Goal: Transaction & Acquisition: Purchase product/service

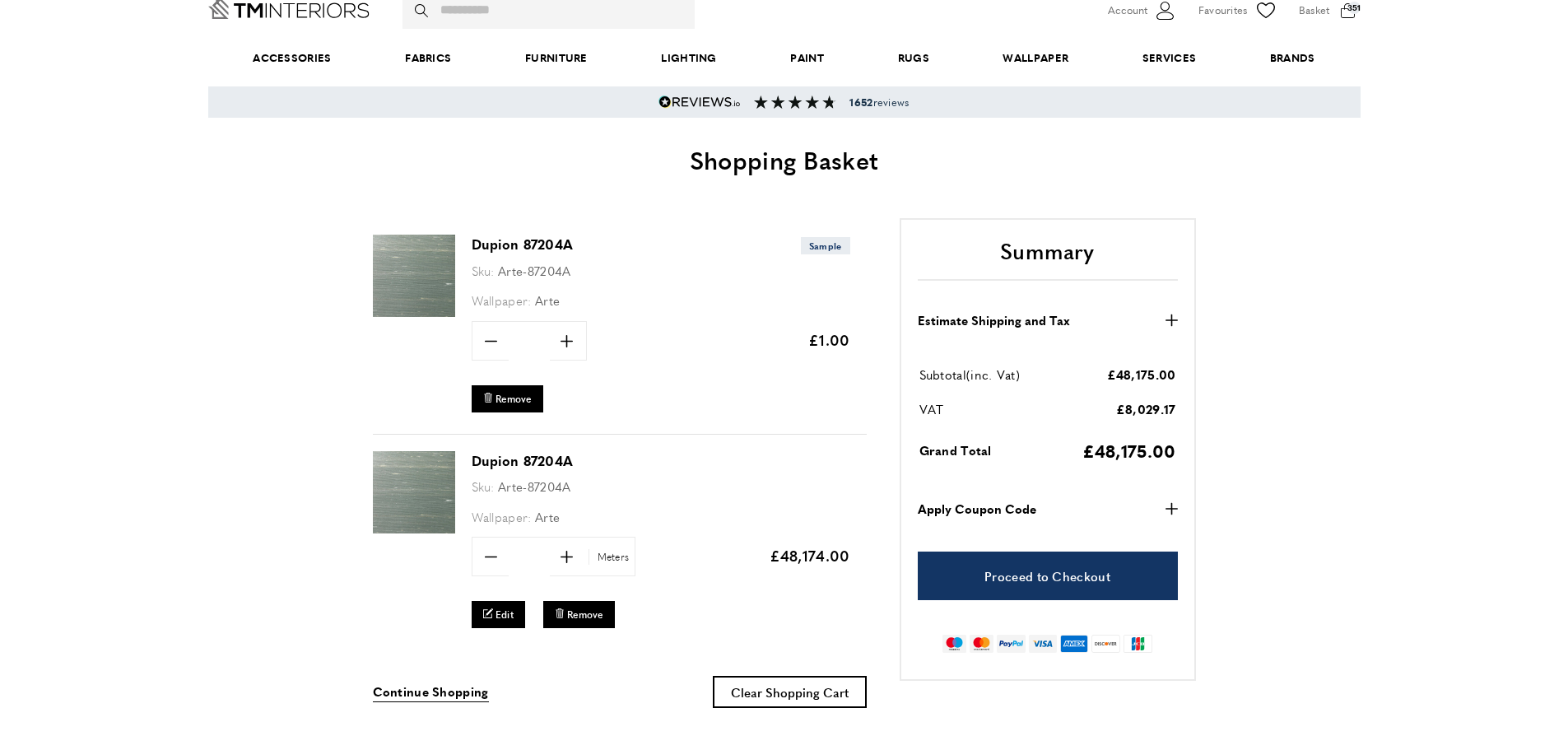
scroll to position [0, 3474]
click at [490, 560] on icon "minus" at bounding box center [490, 556] width 13 height 13
click at [490, 561] on icon "minus" at bounding box center [490, 556] width 13 height 13
click at [493, 561] on icon "minus" at bounding box center [490, 556] width 13 height 13
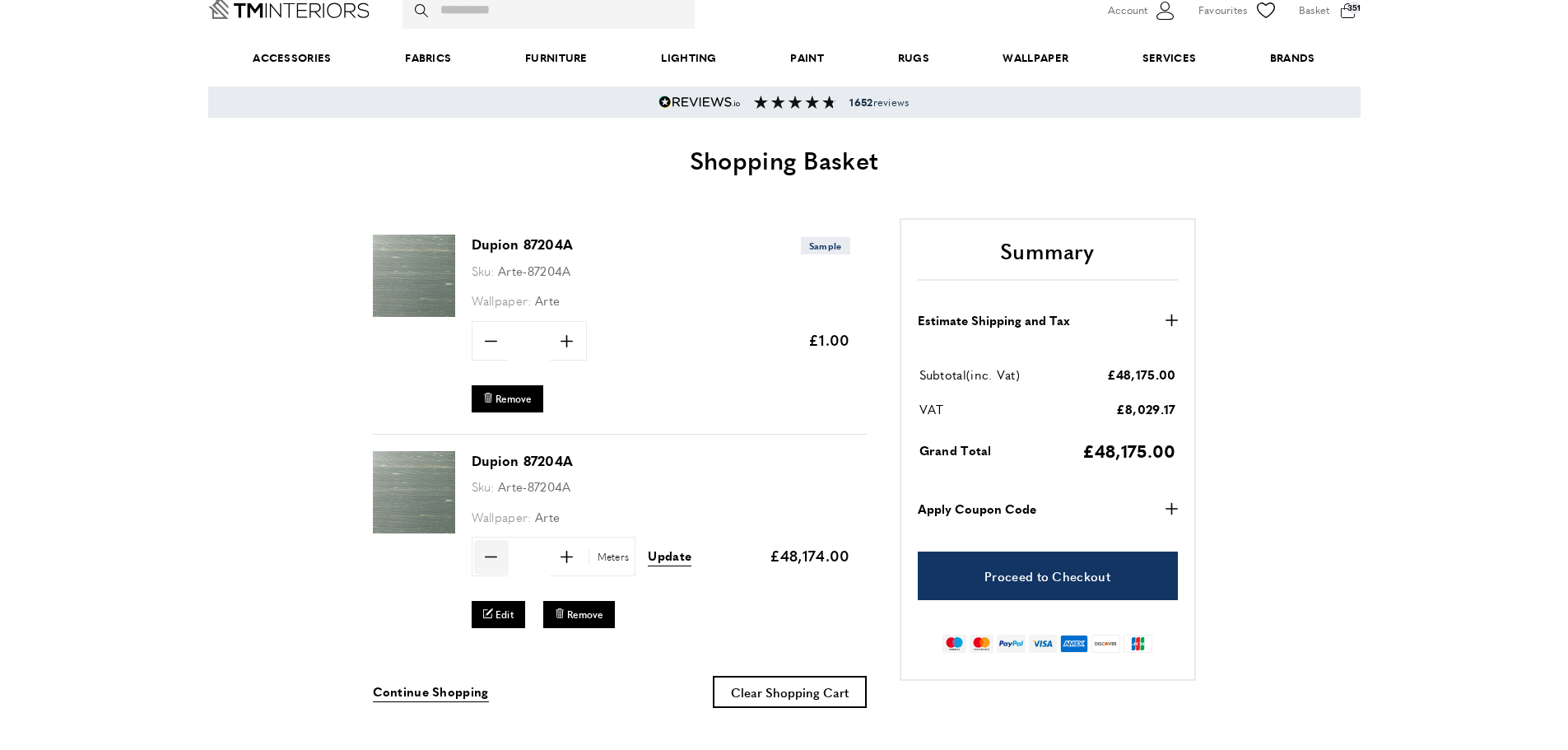
scroll to position [0, 3705]
click at [493, 561] on icon "minus" at bounding box center [490, 556] width 13 height 13
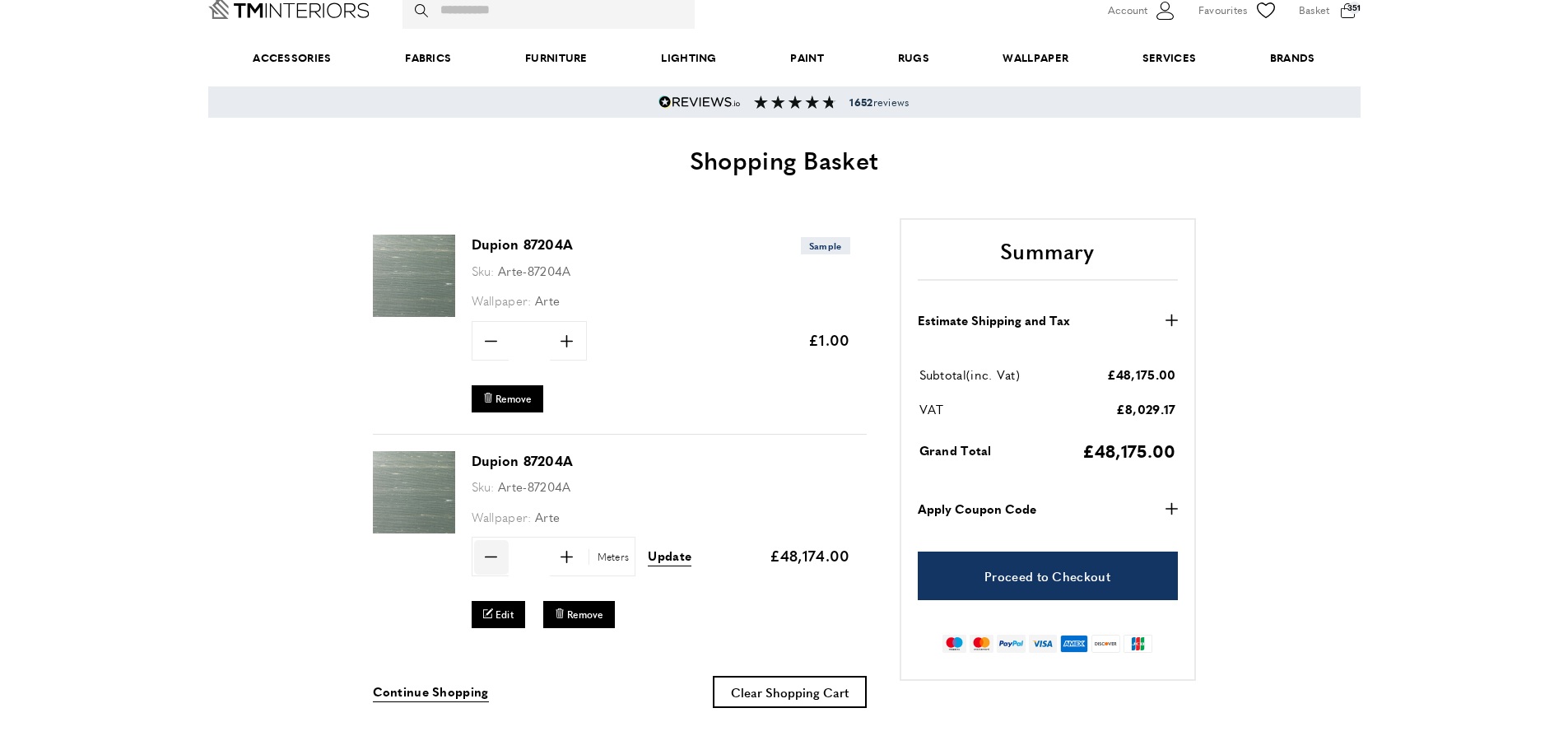
click at [493, 561] on icon "minus" at bounding box center [490, 556] width 13 height 13
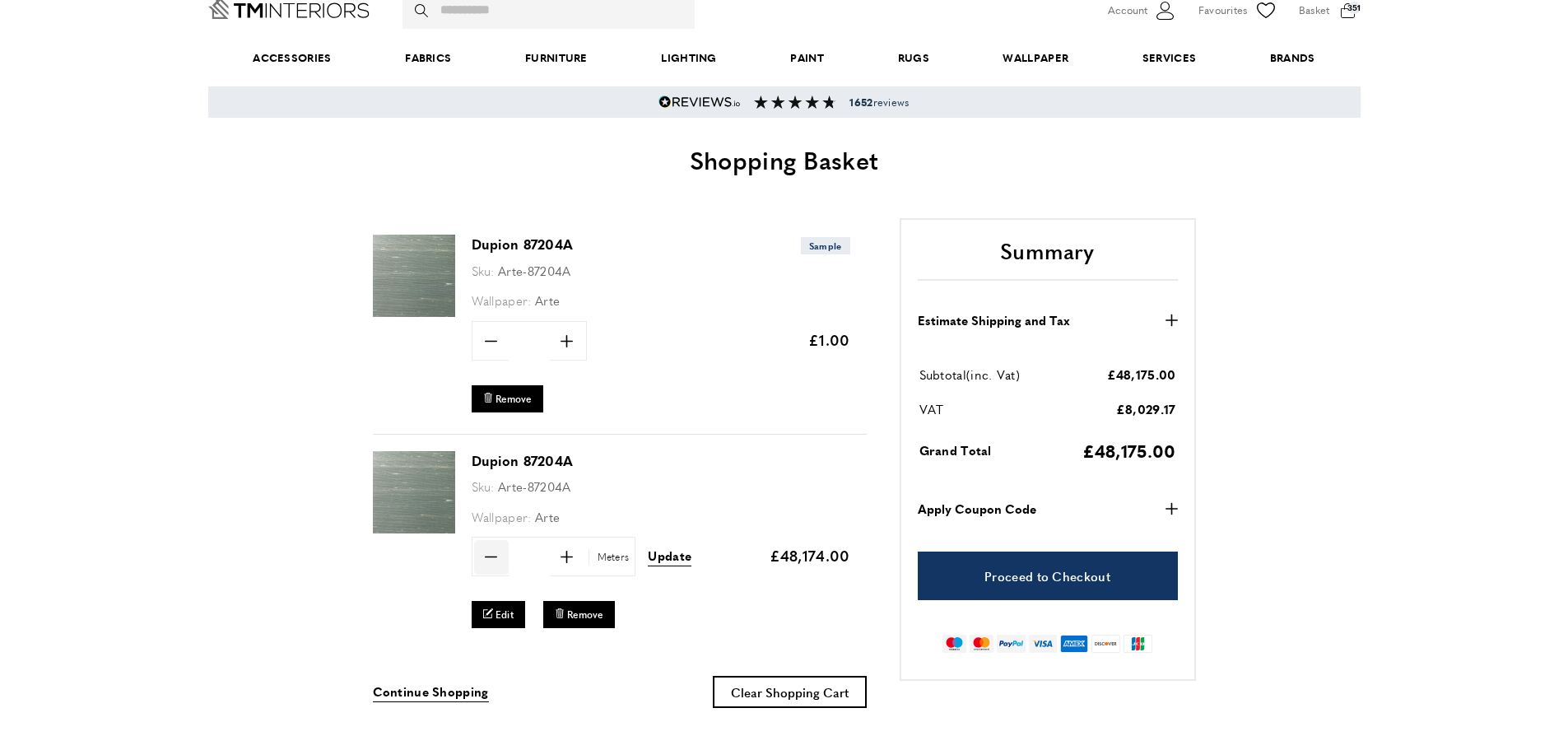
click at [493, 561] on icon "minus" at bounding box center [490, 556] width 13 height 13
click at [493, 559] on icon "minus" at bounding box center [490, 556] width 13 height 13
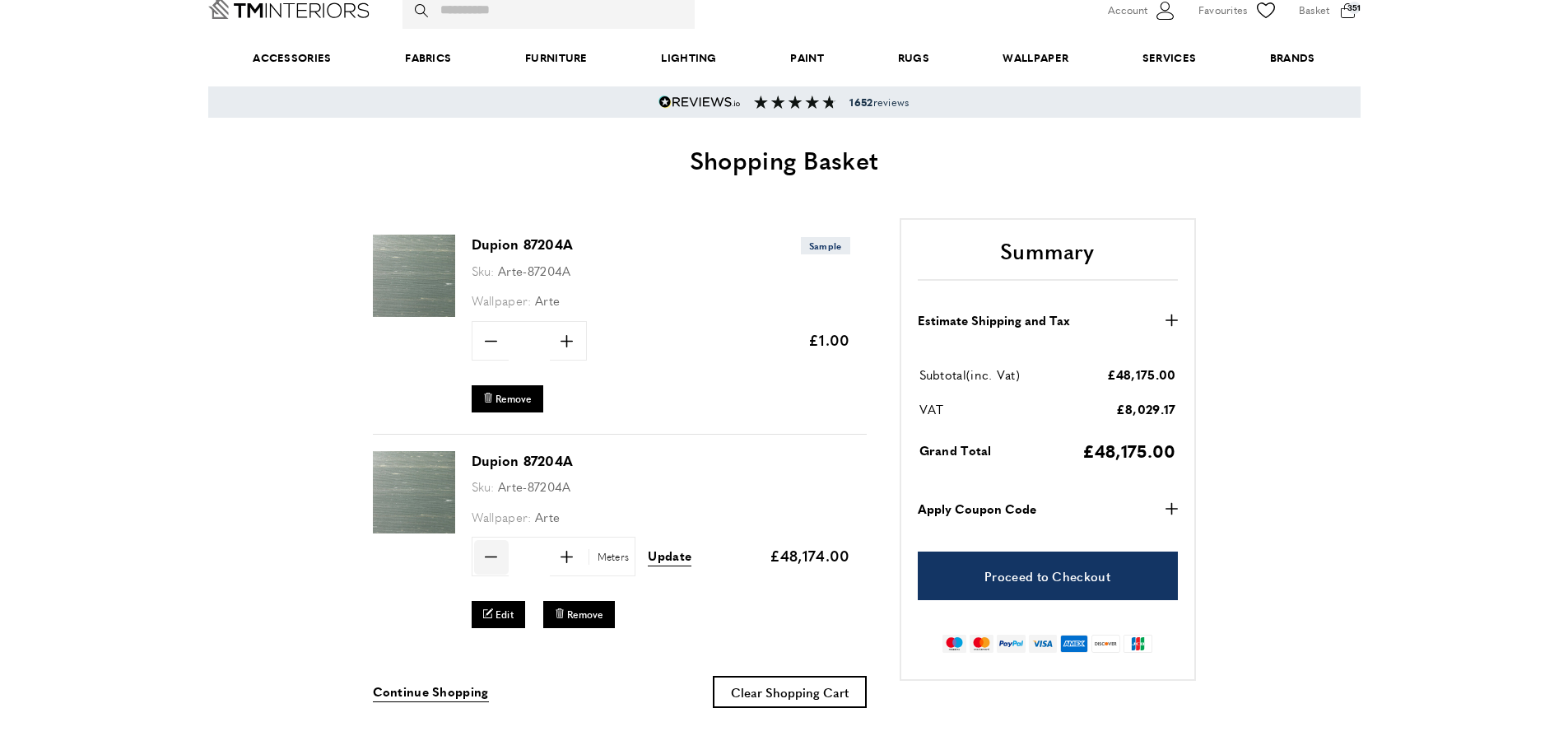
click at [493, 559] on icon "minus" at bounding box center [490, 556] width 13 height 13
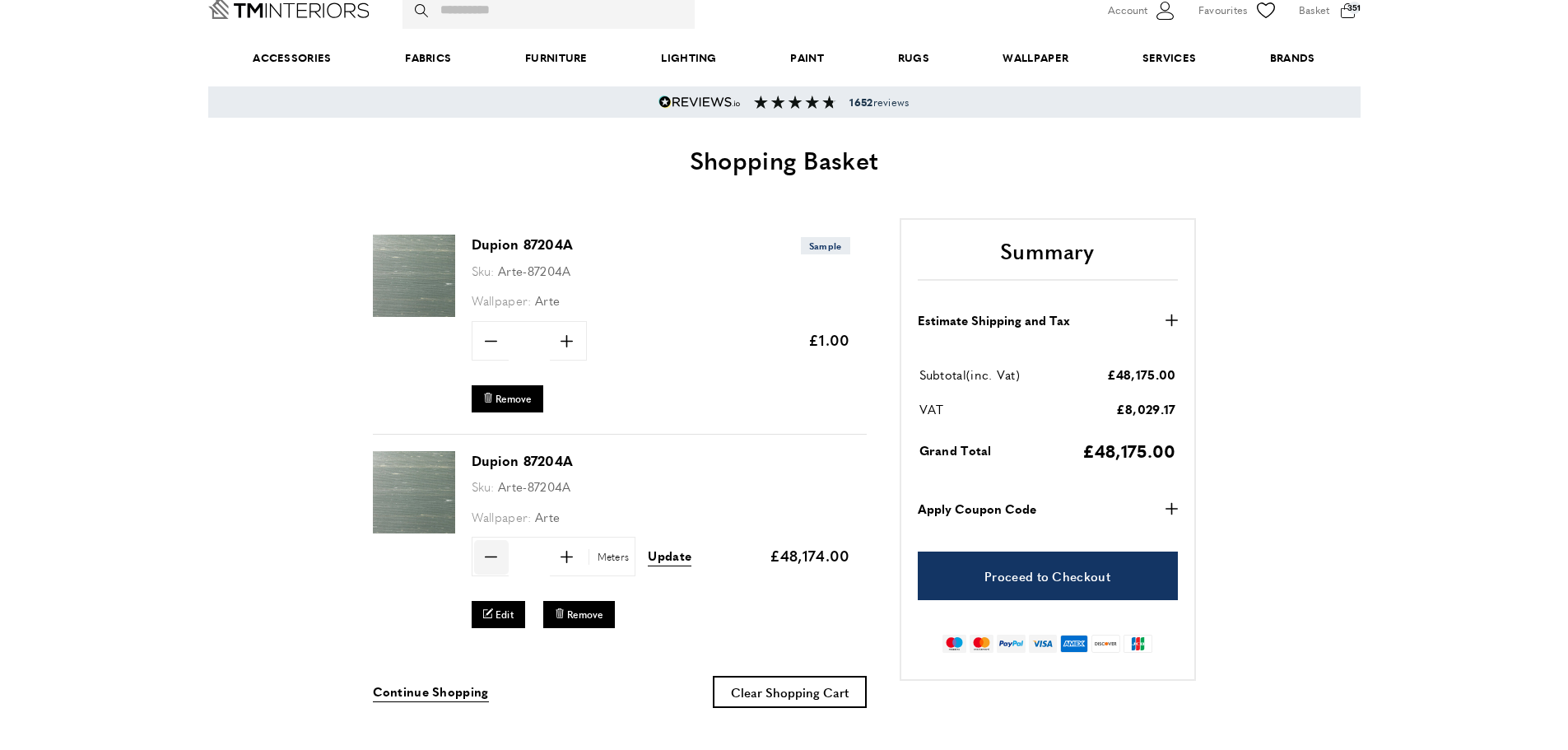
click at [493, 559] on icon "minus" at bounding box center [490, 556] width 13 height 13
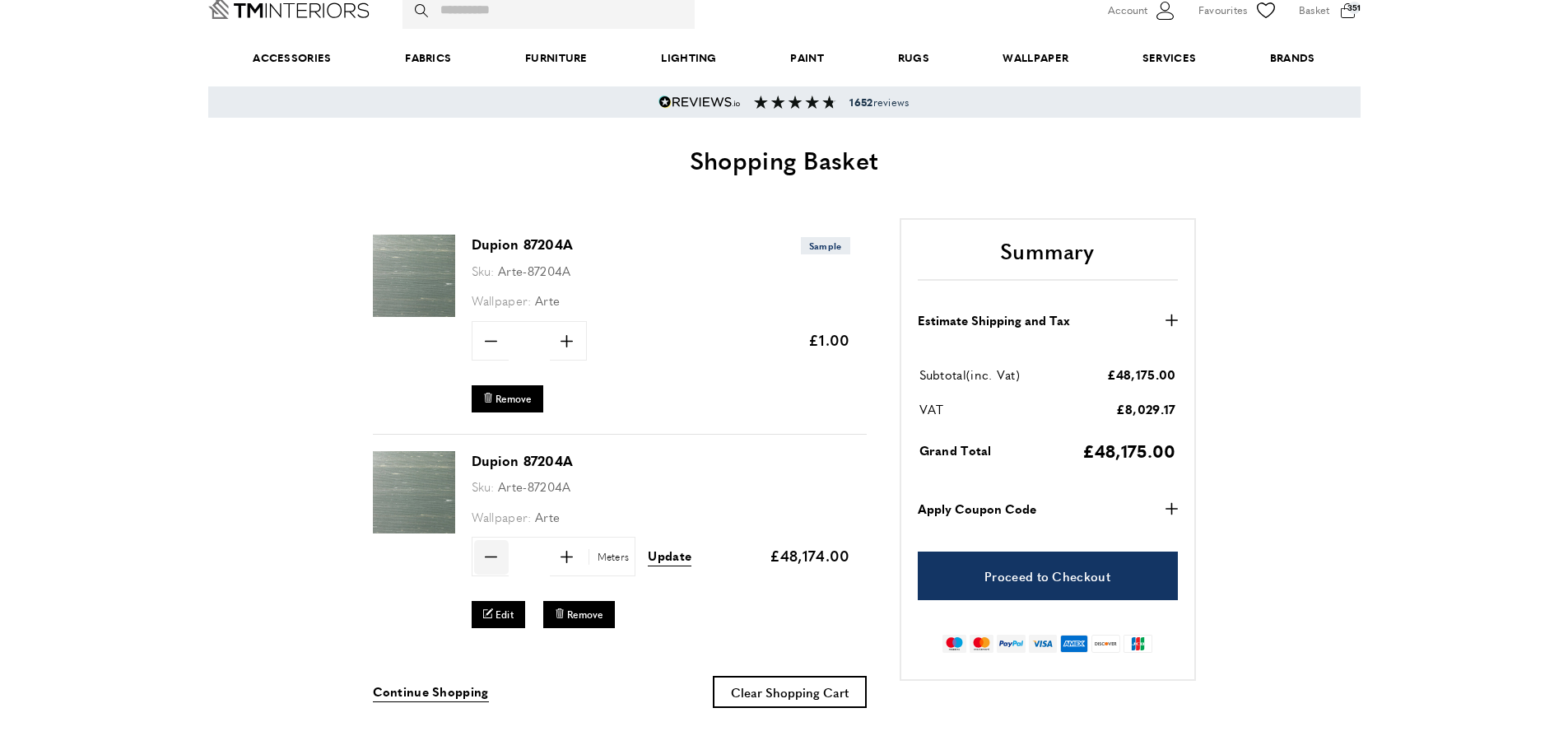
type input "***"
click at [675, 561] on span "Update" at bounding box center [669, 556] width 44 height 17
